Goal: Entertainment & Leisure: Consume media (video, audio)

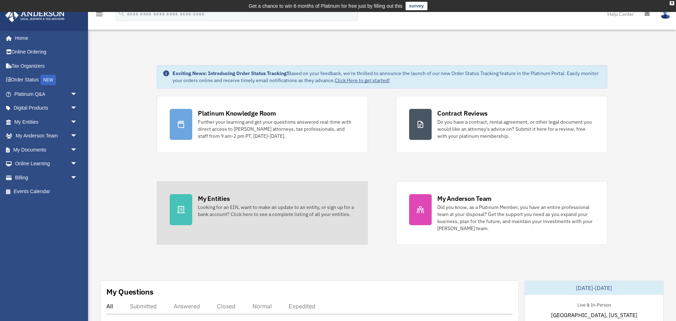
click at [210, 207] on div "Looking for an EIN, want to make an update to an entity, or sign up for a bank …" at bounding box center [276, 210] width 157 height 14
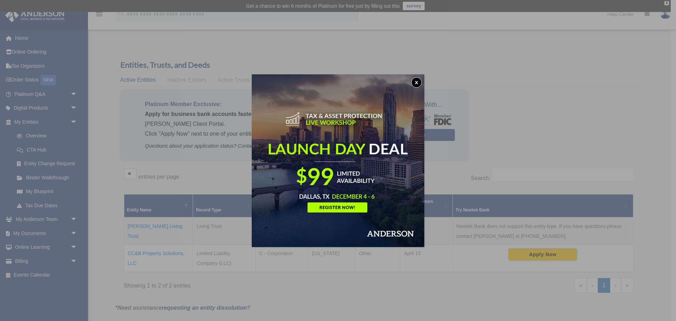
click at [418, 81] on button "x" at bounding box center [416, 82] width 11 height 11
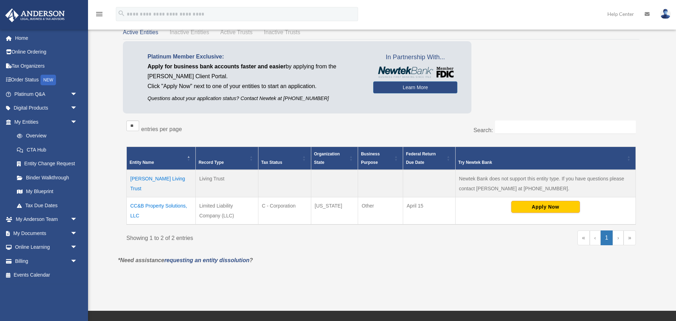
scroll to position [49, 0]
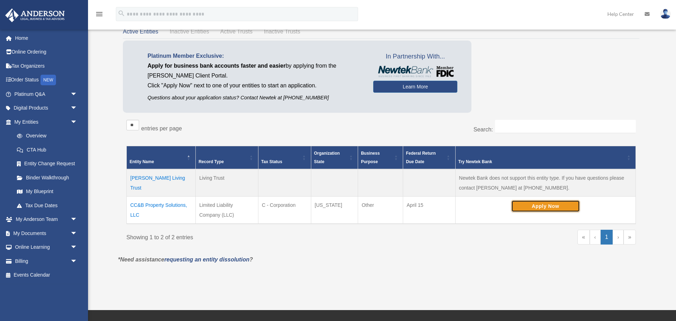
click at [547, 209] on button "Apply Now" at bounding box center [545, 206] width 69 height 12
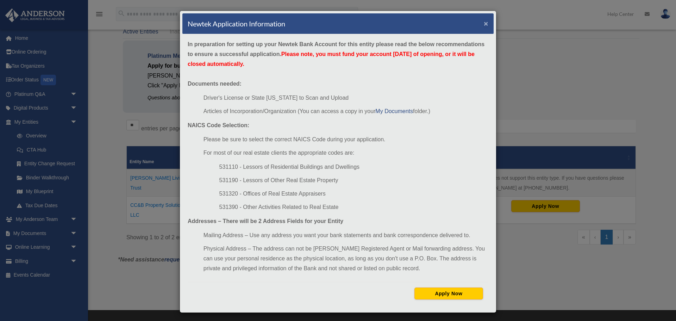
click at [485, 26] on button "×" at bounding box center [486, 23] width 5 height 7
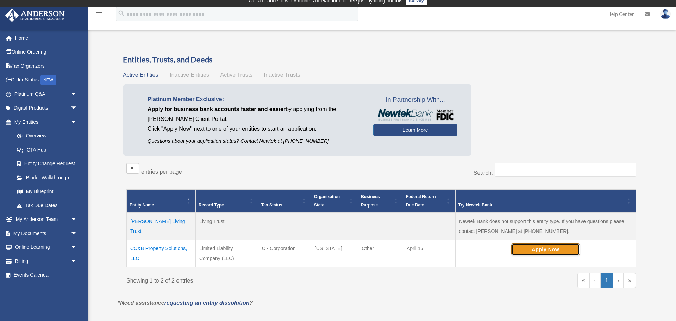
scroll to position [0, 0]
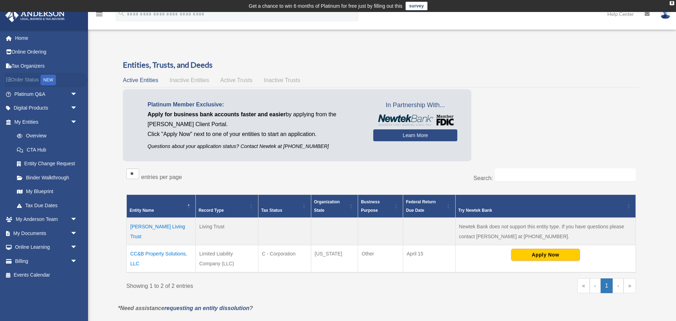
click at [25, 80] on link "Order Status NEW" at bounding box center [46, 80] width 83 height 14
click at [20, 222] on link "My Anderson Team arrow_drop_down" at bounding box center [46, 219] width 83 height 14
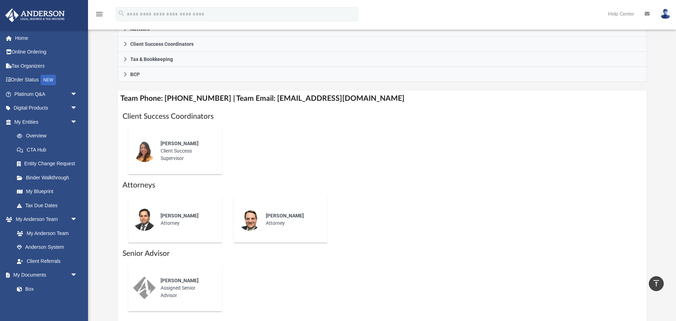
scroll to position [212, 0]
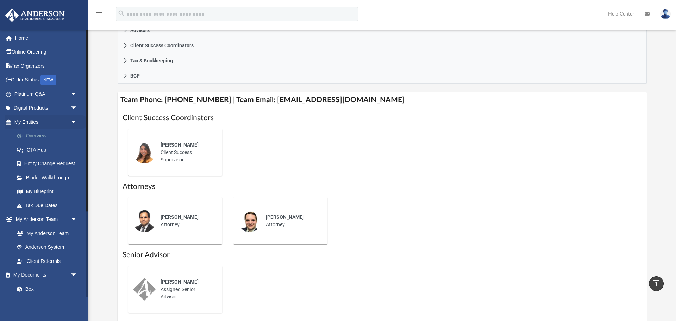
click at [30, 138] on link "Overview" at bounding box center [49, 136] width 78 height 14
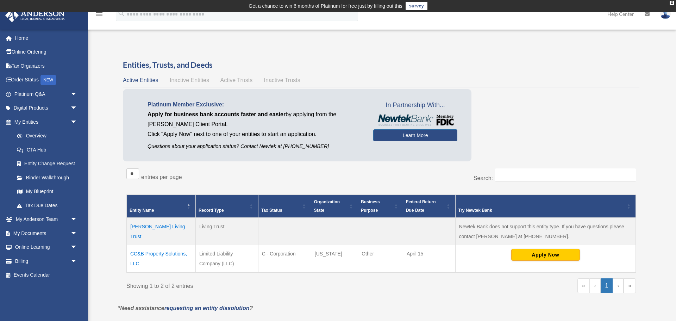
click at [578, 75] on div "Active Entities Inactive Entities Active Trusts Inactive Trusts" at bounding box center [381, 80] width 516 height 10
click at [19, 262] on link "Billing arrow_drop_down" at bounding box center [46, 261] width 83 height 14
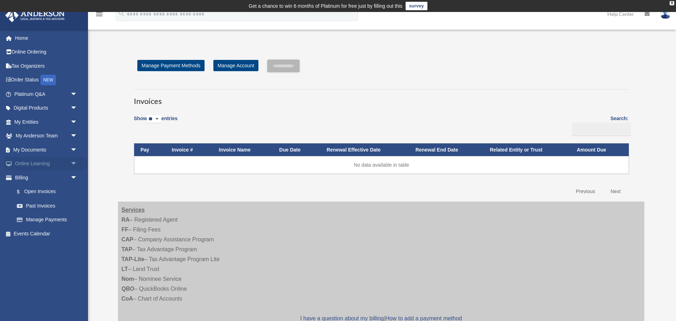
click at [13, 166] on span at bounding box center [12, 163] width 5 height 5
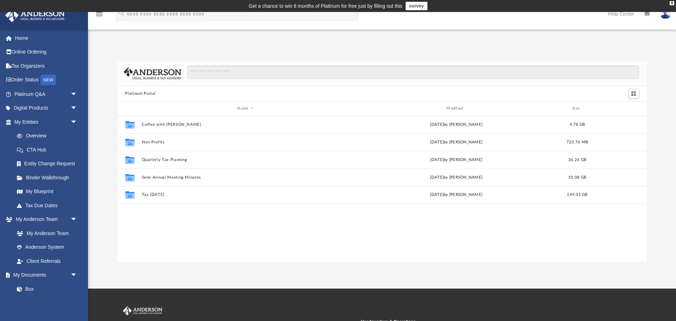
scroll to position [160, 529]
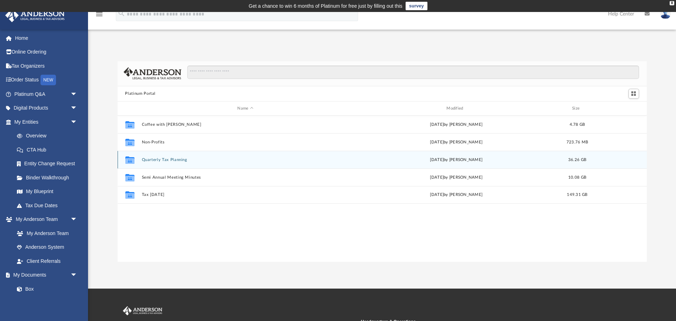
click at [150, 160] on button "Quarterly Tax Planning" at bounding box center [245, 159] width 208 height 5
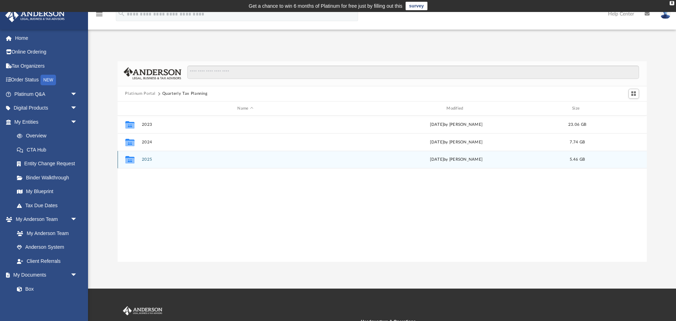
click at [150, 160] on button "2025" at bounding box center [245, 159] width 208 height 5
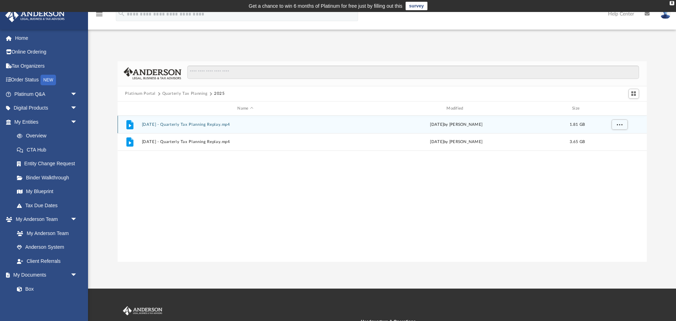
click at [153, 124] on button "[DATE] - Quarterly Tax Planning Replay.mp4" at bounding box center [245, 124] width 208 height 5
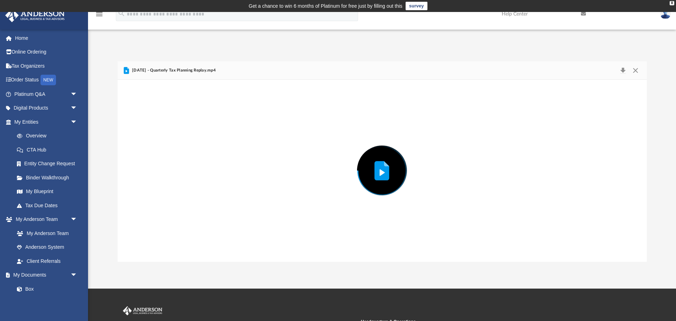
click at [153, 124] on div "Preview" at bounding box center [382, 171] width 529 height 182
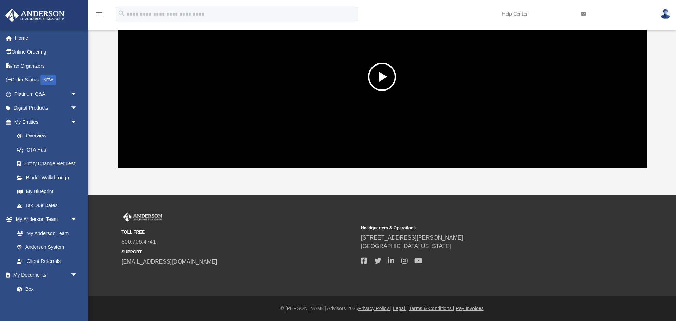
scroll to position [0, 0]
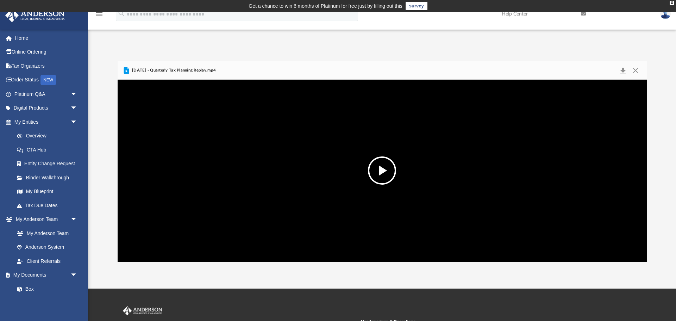
click at [665, 15] on img at bounding box center [665, 14] width 11 height 10
click at [101, 16] on icon "menu" at bounding box center [99, 14] width 8 height 8
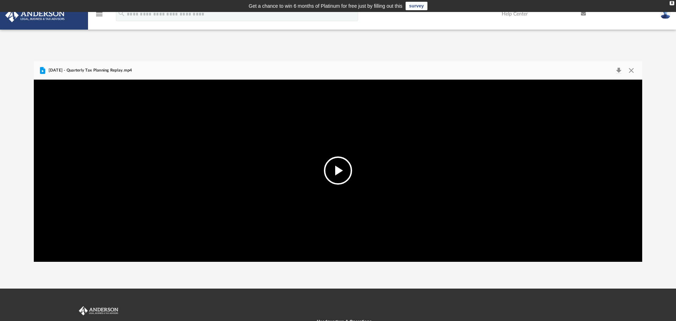
scroll to position [160, 608]
click at [627, 72] on button "Close" at bounding box center [631, 70] width 13 height 10
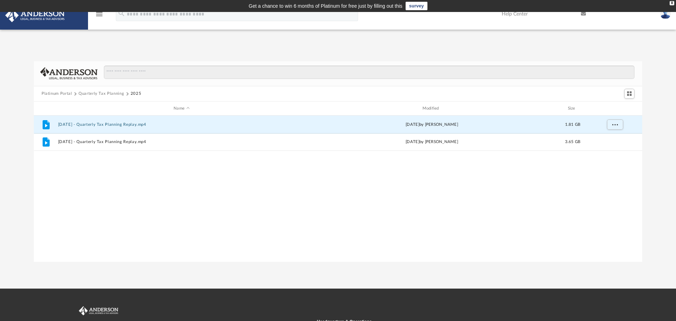
click at [100, 17] on icon "menu" at bounding box center [99, 14] width 8 height 8
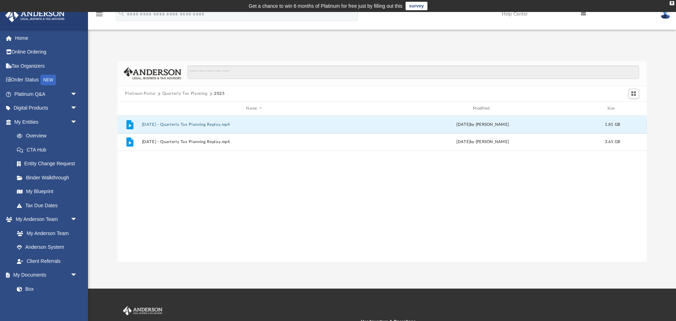
scroll to position [160, 529]
